Goal: Task Accomplishment & Management: Manage account settings

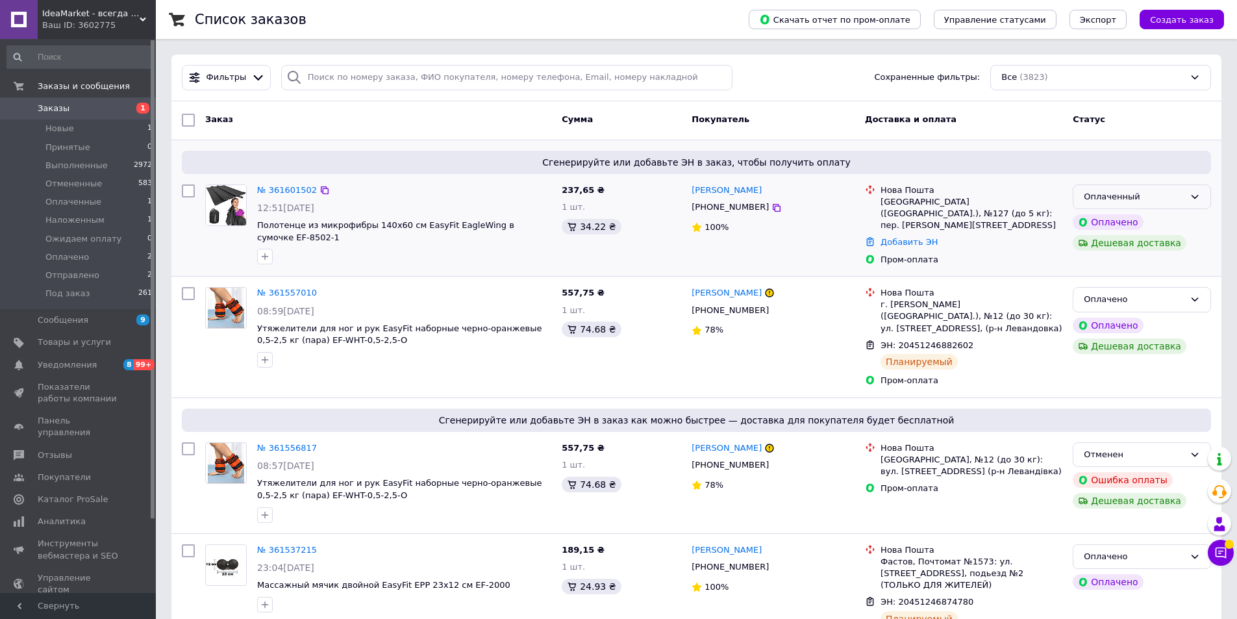
click at [1180, 197] on div "Оплаченный" at bounding box center [1133, 197] width 101 height 14
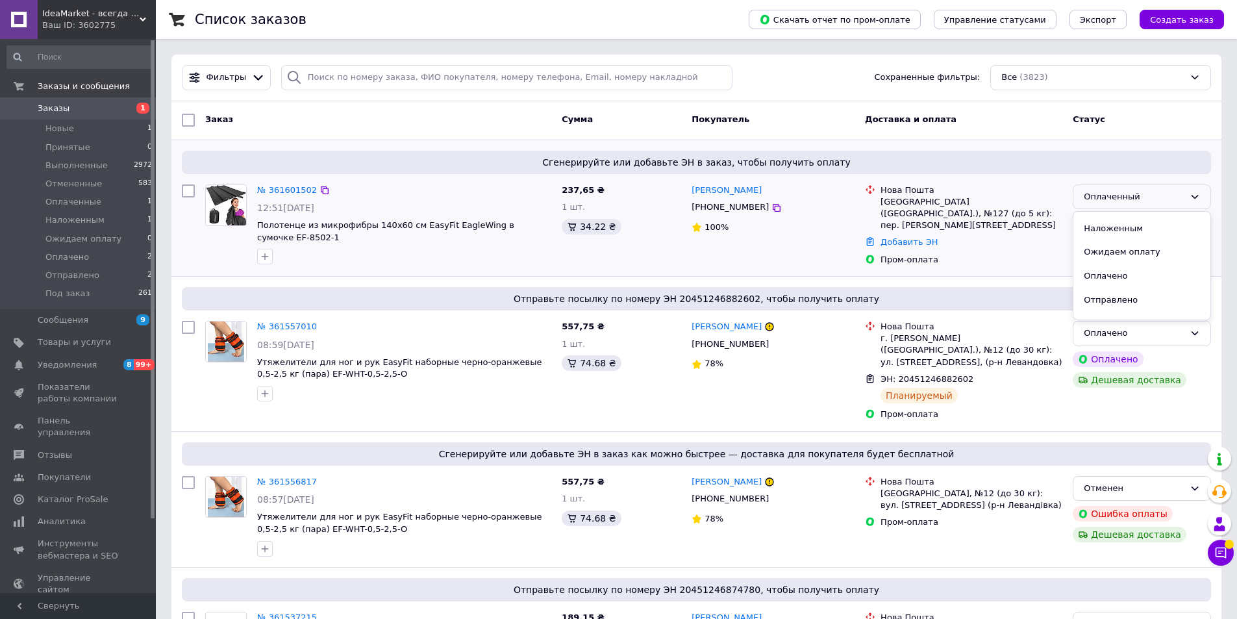
scroll to position [82, 0]
click at [1108, 260] on li "Оплачено" at bounding box center [1141, 260] width 137 height 24
click at [282, 193] on link "№ 361601502" at bounding box center [287, 190] width 60 height 10
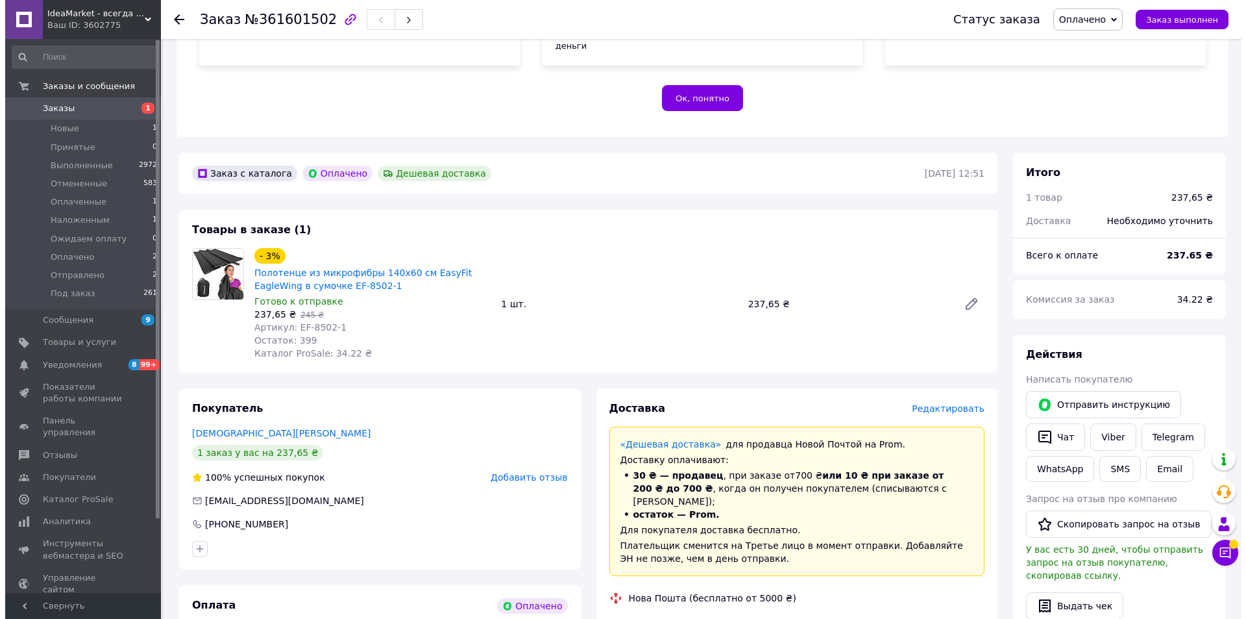
scroll to position [325, 0]
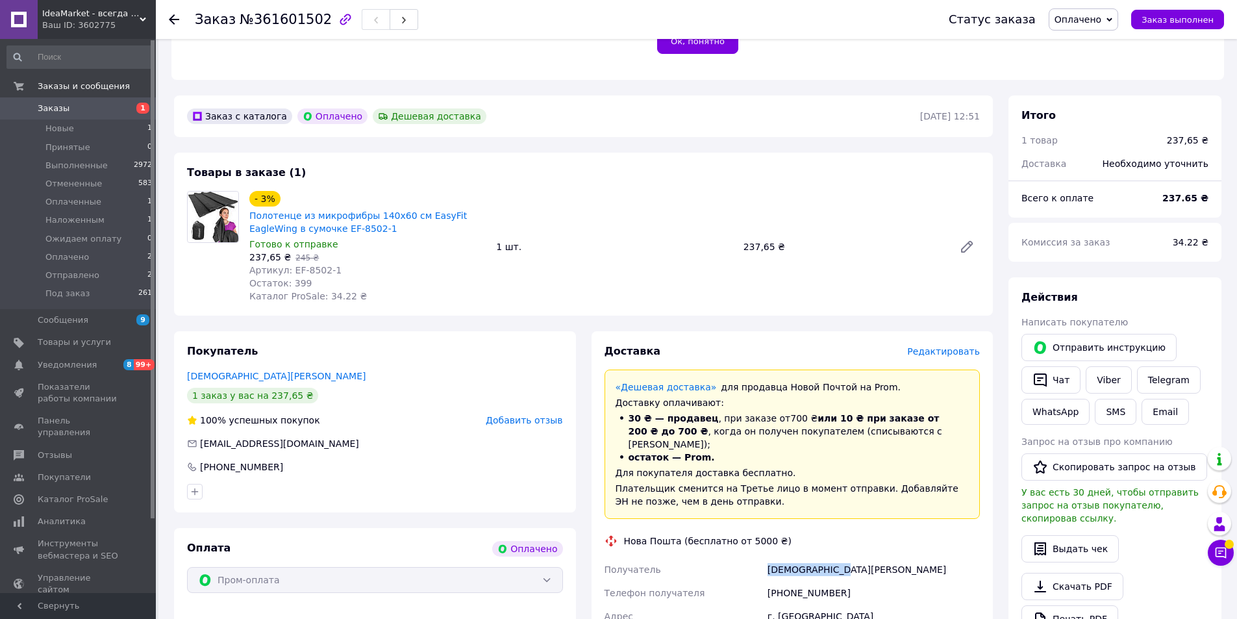
drag, startPoint x: 841, startPoint y: 543, endPoint x: 769, endPoint y: 543, distance: 72.1
click at [769, 558] on div "[DEMOGRAPHIC_DATA][PERSON_NAME]" at bounding box center [873, 569] width 217 height 23
copy div "[DEMOGRAPHIC_DATA][PERSON_NAME]"
drag, startPoint x: 325, startPoint y: 254, endPoint x: 288, endPoint y: 255, distance: 37.7
click at [288, 264] on div "Артикул: EF-8502-1" at bounding box center [367, 270] width 236 height 13
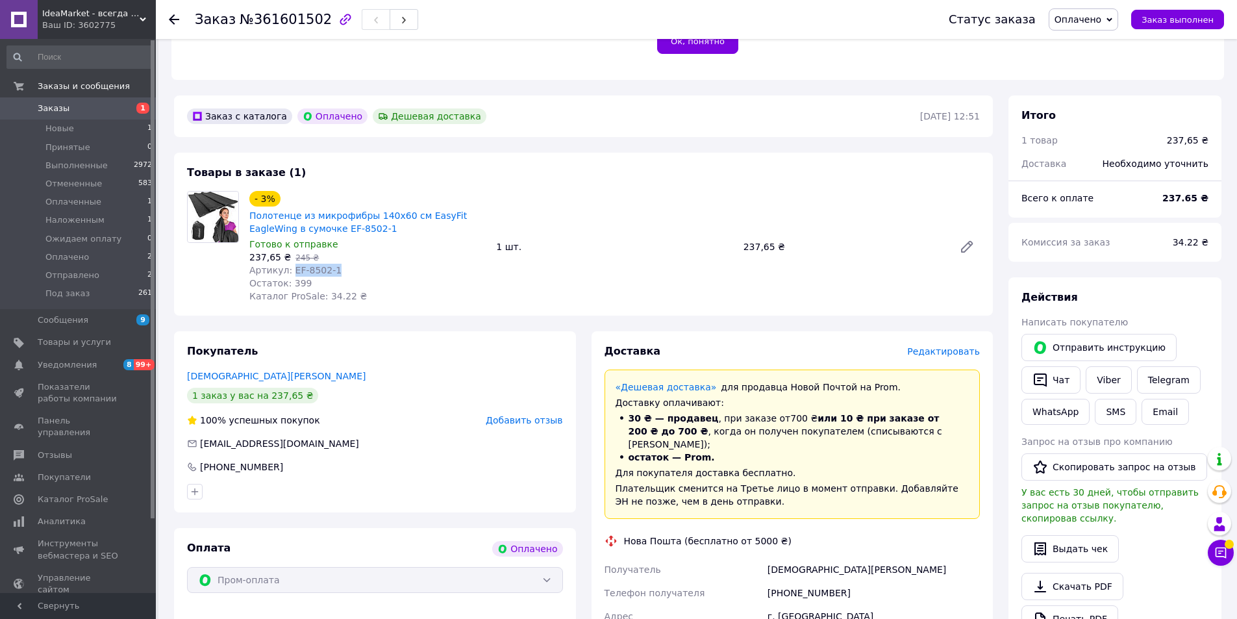
copy span "EF-8502-1"
drag, startPoint x: 845, startPoint y: 543, endPoint x: 770, endPoint y: 543, distance: 75.3
click at [770, 558] on div "[DEMOGRAPHIC_DATA][PERSON_NAME]" at bounding box center [873, 569] width 217 height 23
copy div "[DEMOGRAPHIC_DATA][PERSON_NAME]"
drag, startPoint x: 852, startPoint y: 563, endPoint x: 770, endPoint y: 565, distance: 82.5
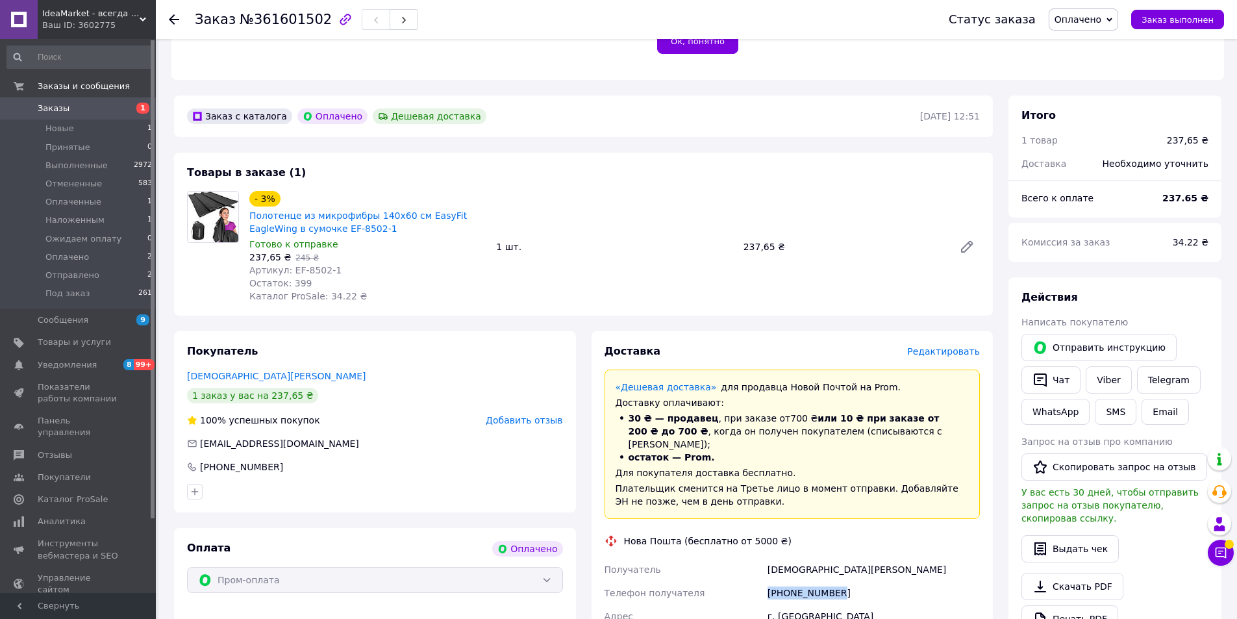
click at [770, 581] on div "[PHONE_NUMBER]" at bounding box center [873, 592] width 217 height 23
copy div "[PHONE_NUMBER]"
click at [951, 346] on span "Редактировать" at bounding box center [943, 351] width 73 height 10
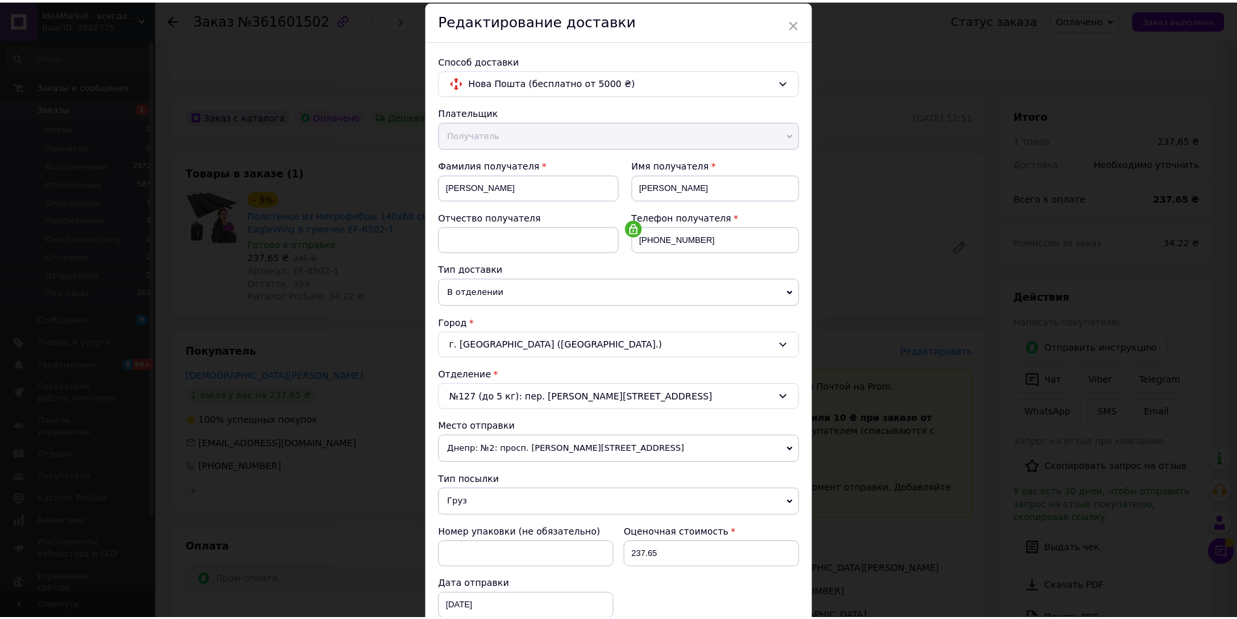
scroll to position [243, 0]
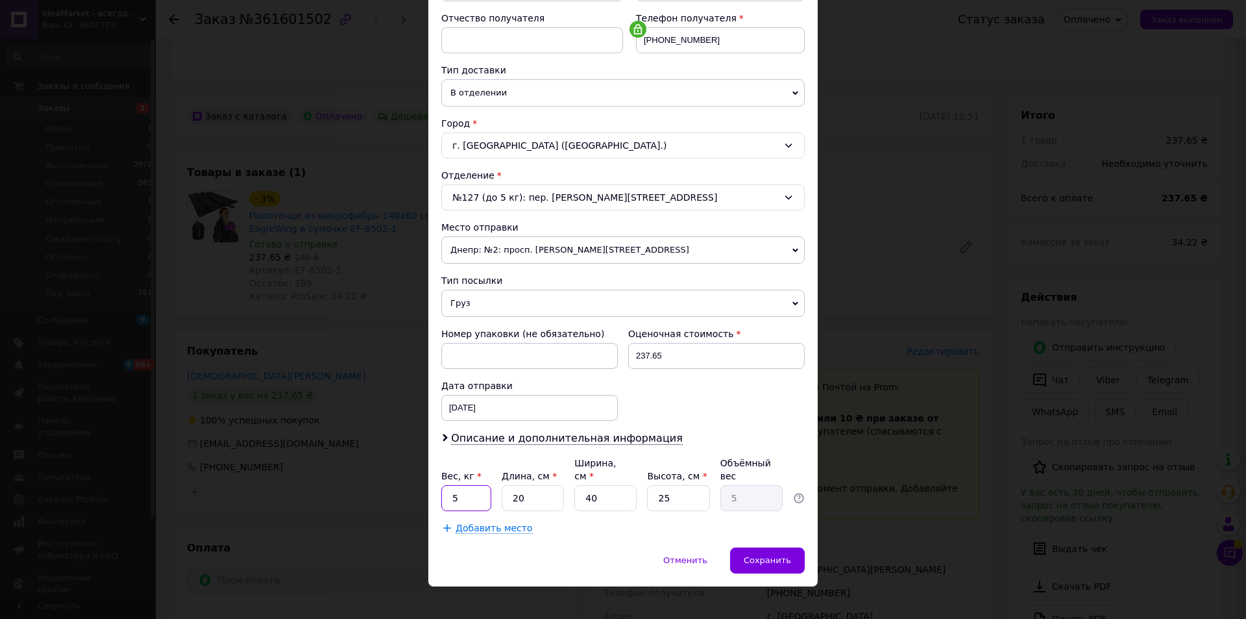
click at [451, 489] on input "5" at bounding box center [466, 498] width 50 height 26
drag, startPoint x: 458, startPoint y: 486, endPoint x: 441, endPoint y: 484, distance: 16.9
click at [441, 485] on input "5" at bounding box center [466, 498] width 50 height 26
type input "1"
drag, startPoint x: 598, startPoint y: 483, endPoint x: 560, endPoint y: 482, distance: 38.3
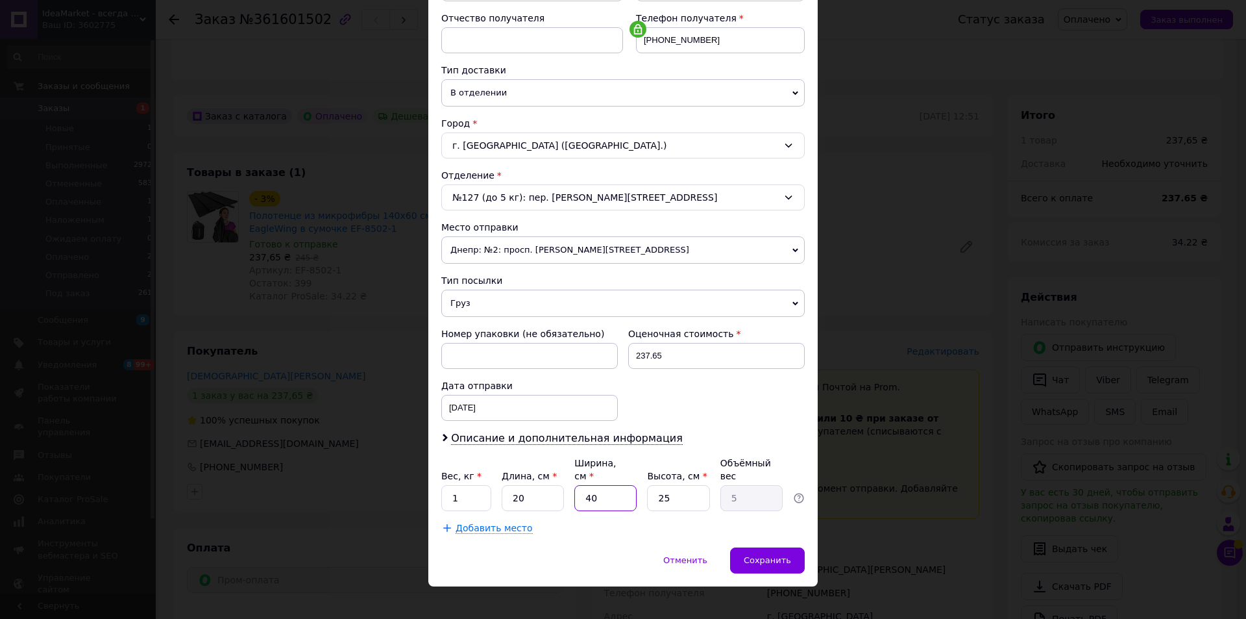
click at [560, 482] on div "Вес, кг * 1 Длина, см * 20 Ширина, см * 40 Высота, см * 25 Объёмный вес 5" at bounding box center [623, 483] width 364 height 55
type input "2"
type input "0.25"
type input "20"
type input "2.5"
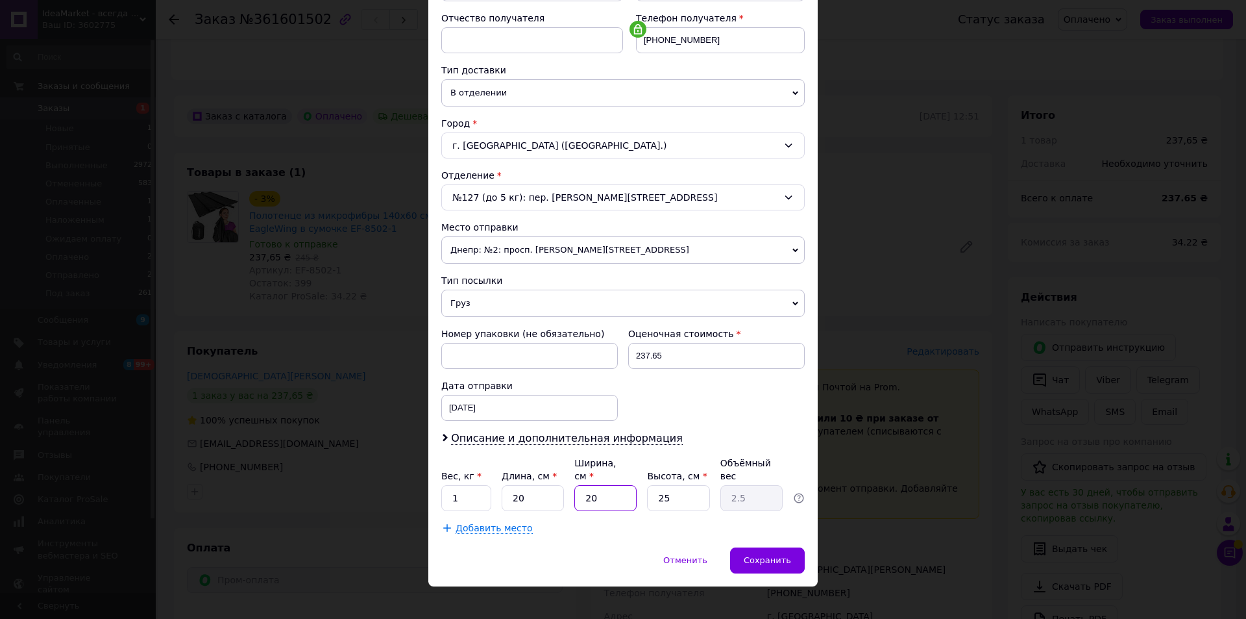
type input "20"
drag, startPoint x: 674, startPoint y: 485, endPoint x: 652, endPoint y: 483, distance: 22.2
click at [652, 485] on input "25" at bounding box center [678, 498] width 62 height 26
type input "1"
type input "0.1"
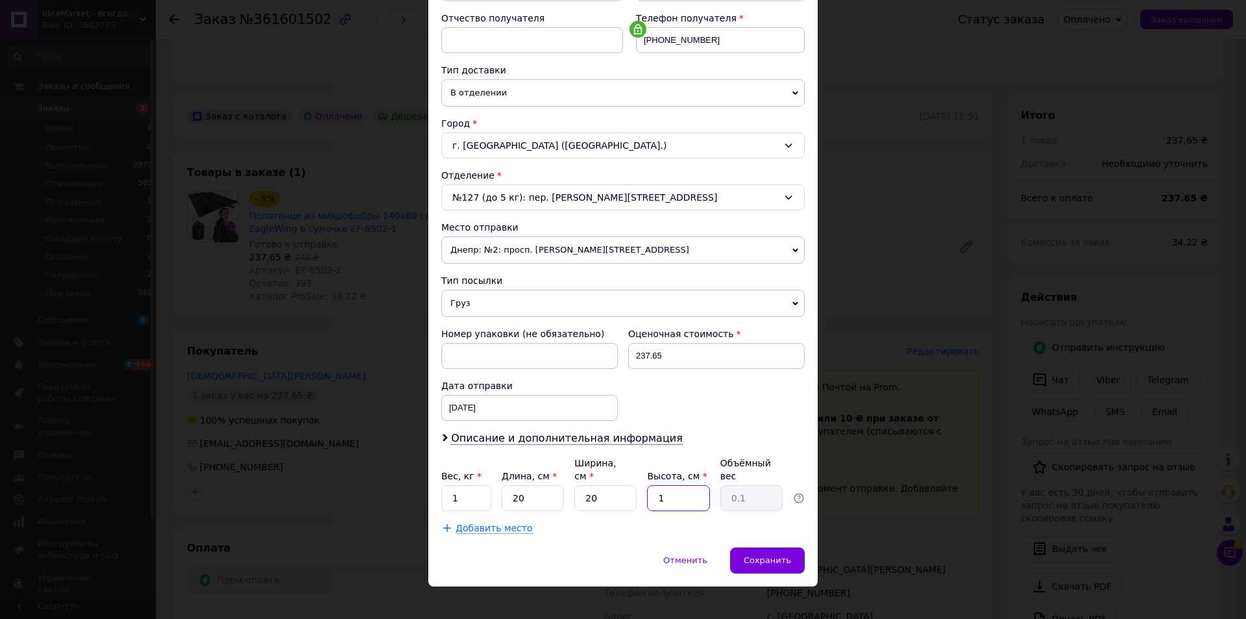
type input "10"
type input "1"
type input "10"
click at [769, 553] on div "Сохранить" at bounding box center [767, 560] width 75 height 26
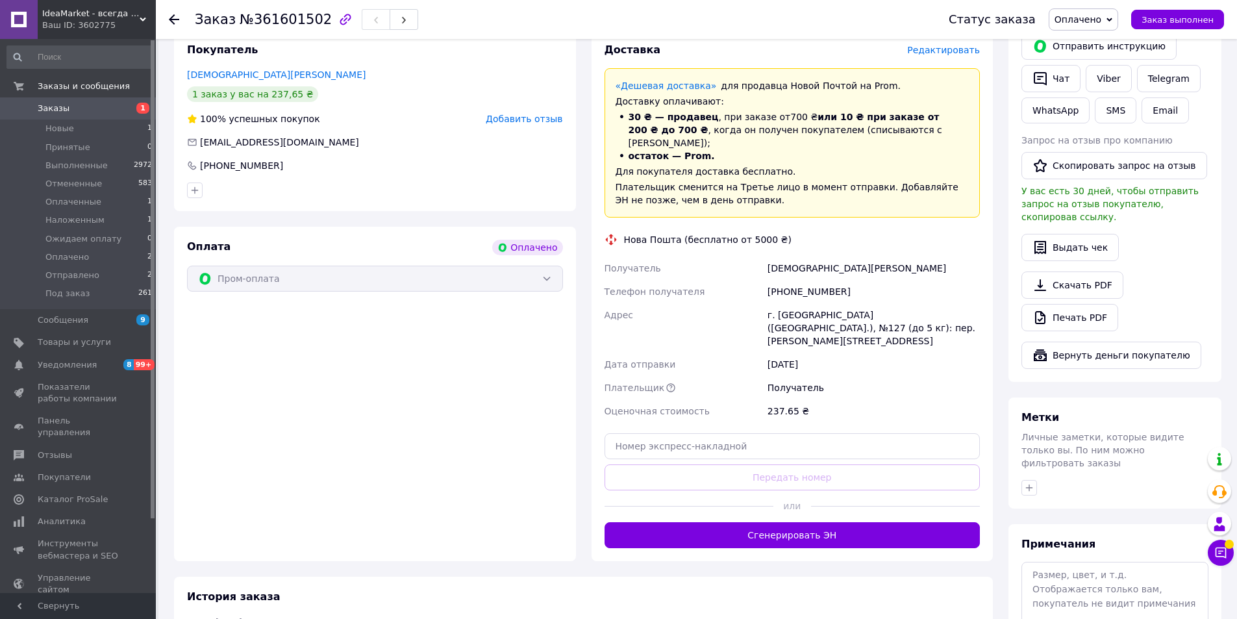
scroll to position [649, 0]
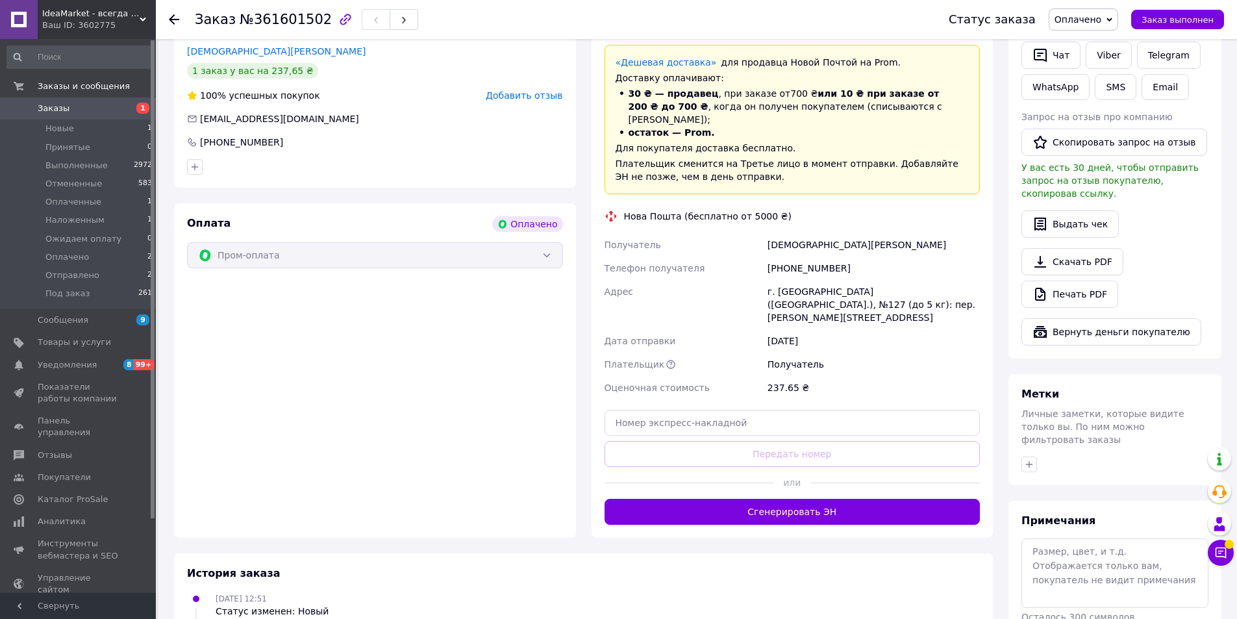
click at [798, 499] on button "Сгенерировать ЭН" at bounding box center [792, 512] width 376 height 26
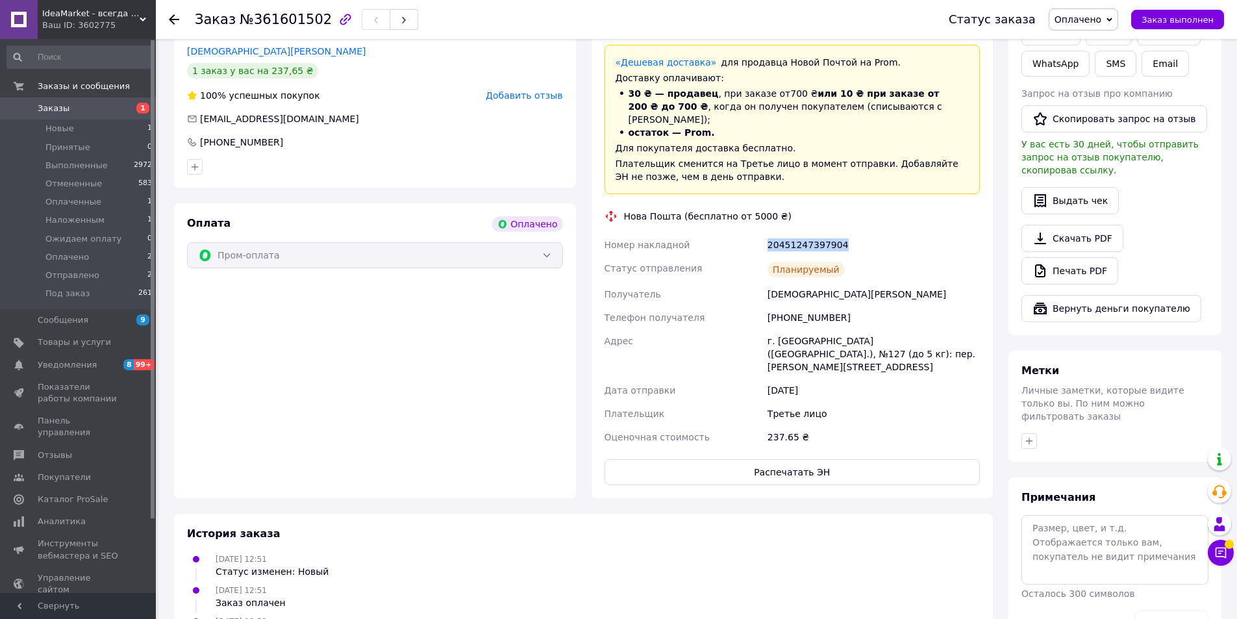
drag, startPoint x: 841, startPoint y: 214, endPoint x: 768, endPoint y: 216, distance: 73.4
click at [768, 233] on div "20451247397904" at bounding box center [873, 244] width 217 height 23
copy div "20451247397904"
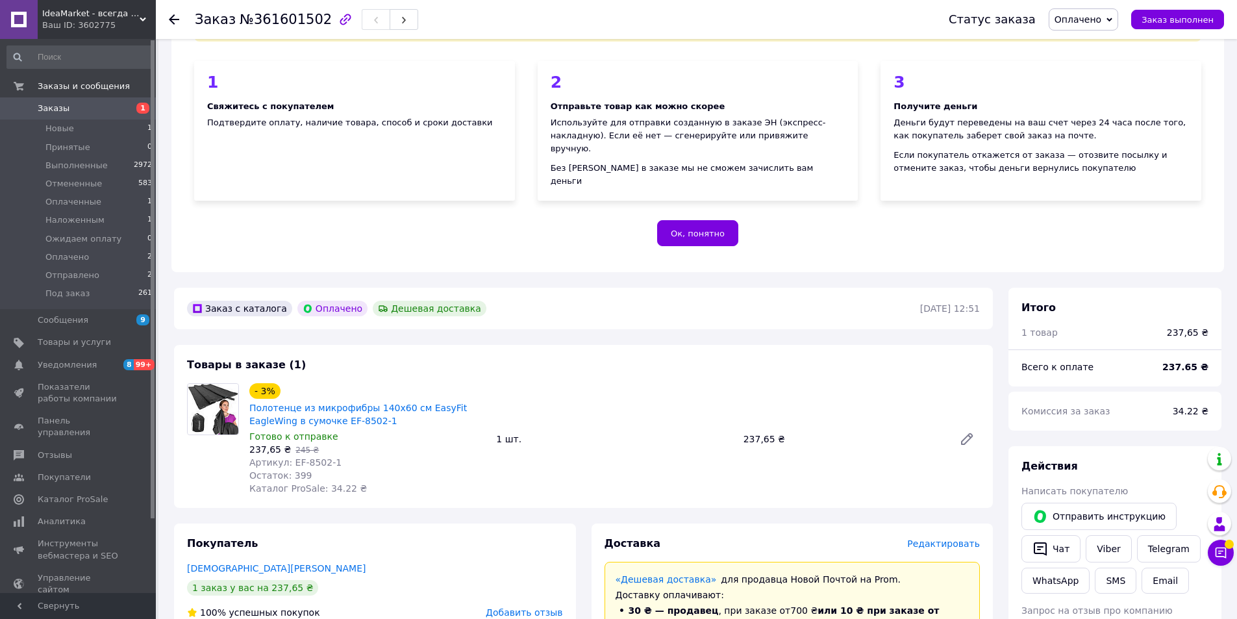
scroll to position [65, 0]
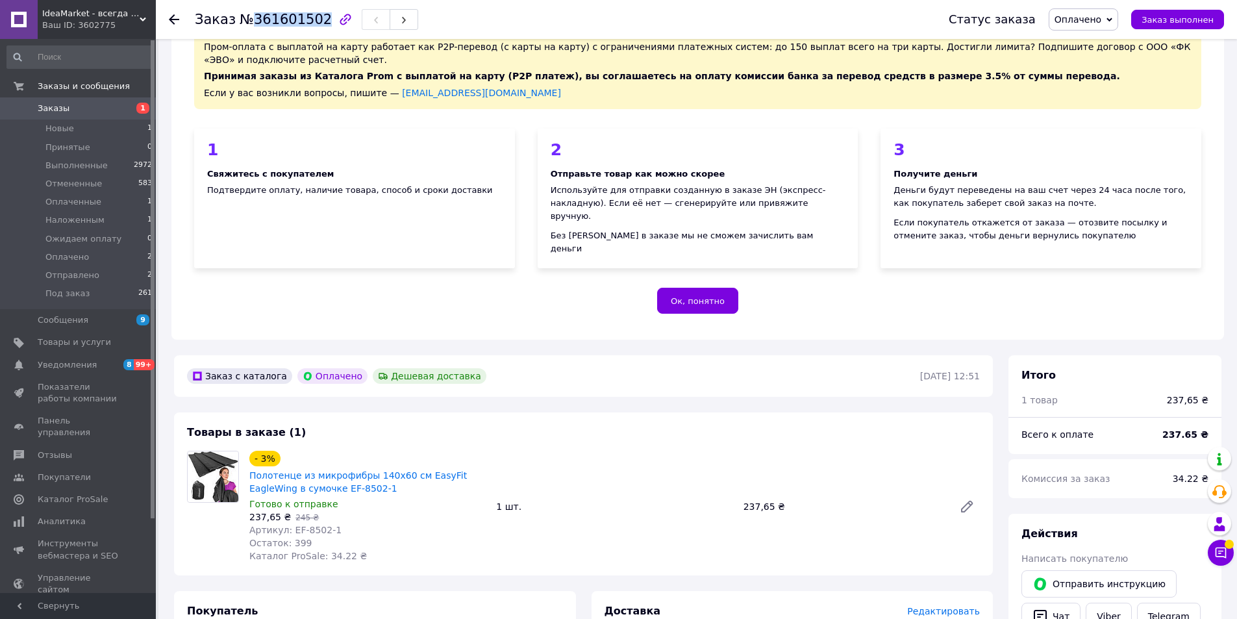
drag, startPoint x: 251, startPoint y: 20, endPoint x: 313, endPoint y: 17, distance: 61.8
click at [313, 17] on span "№361601502" at bounding box center [286, 20] width 92 height 16
copy span "361601502"
click at [83, 113] on span "Заказы" at bounding box center [79, 109] width 82 height 12
